Goal: Check status: Check status

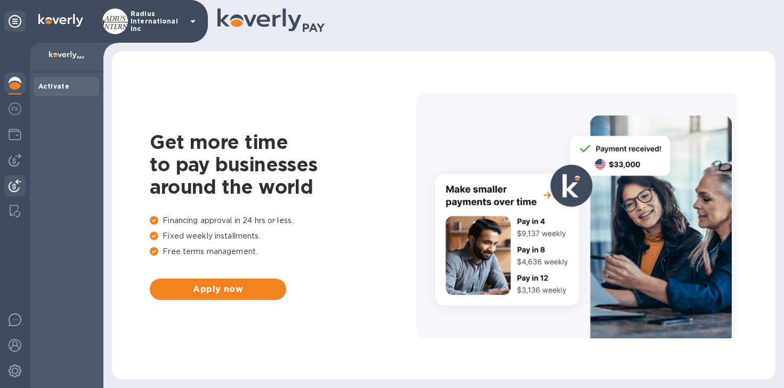
click at [18, 181] on img at bounding box center [15, 185] width 13 height 13
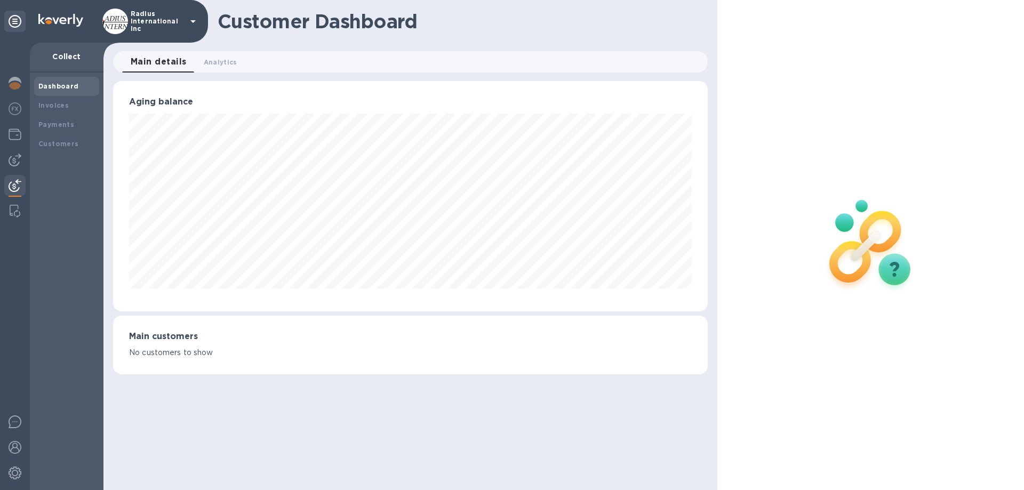
scroll to position [230, 594]
click at [12, 159] on img at bounding box center [15, 160] width 13 height 13
click at [66, 126] on b "Payments" at bounding box center [56, 125] width 36 height 8
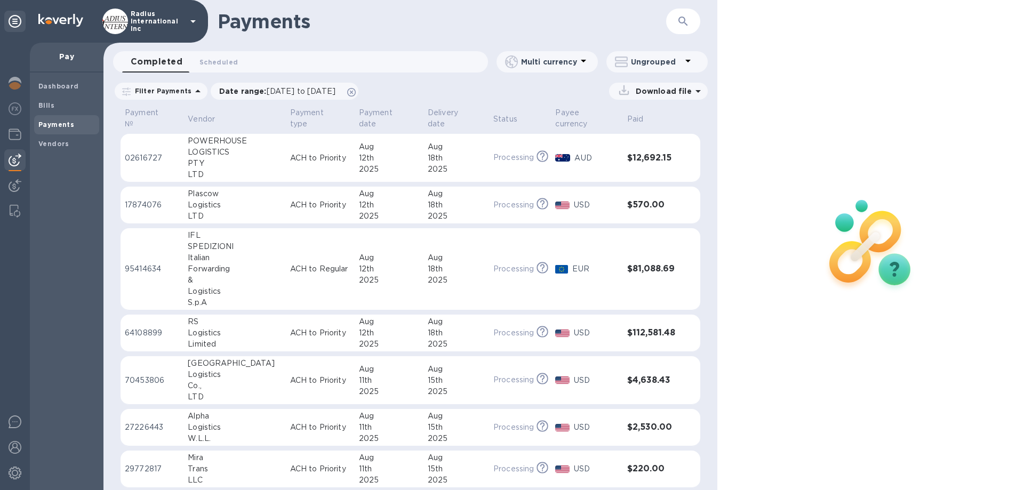
click at [250, 199] on div "Logistics" at bounding box center [235, 204] width 94 height 11
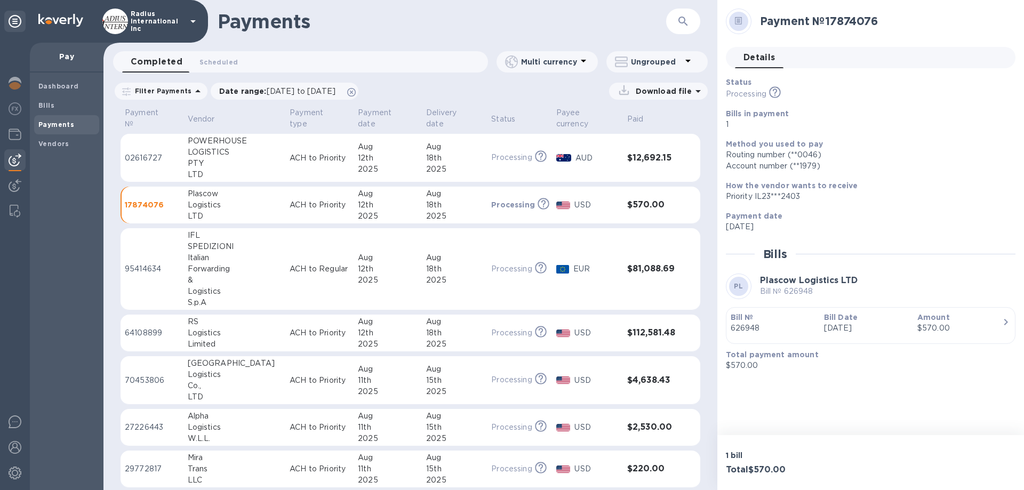
click at [784, 328] on div "$570.00" at bounding box center [959, 328] width 85 height 11
